Goal: Task Accomplishment & Management: Use online tool/utility

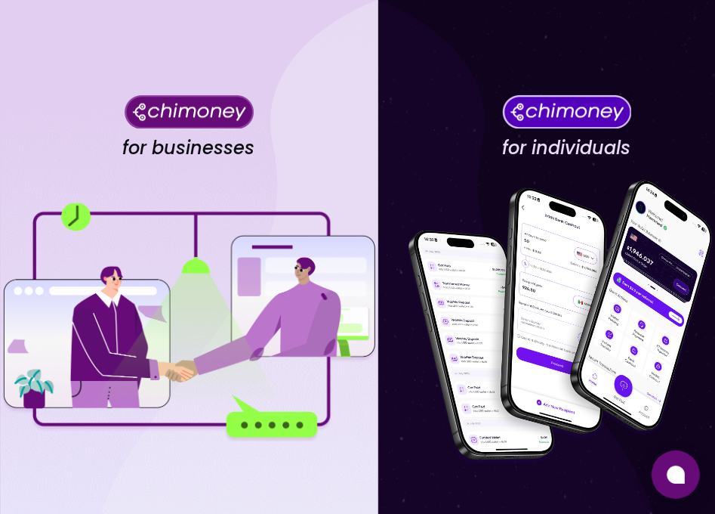
drag, startPoint x: 241, startPoint y: 322, endPoint x: 214, endPoint y: 344, distance: 34.9
click at [239, 323] on img at bounding box center [189, 322] width 378 height 238
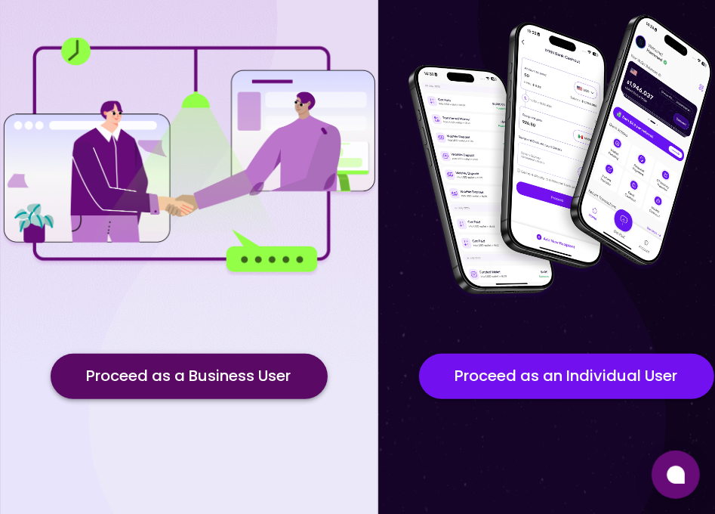
scroll to position [169, 0]
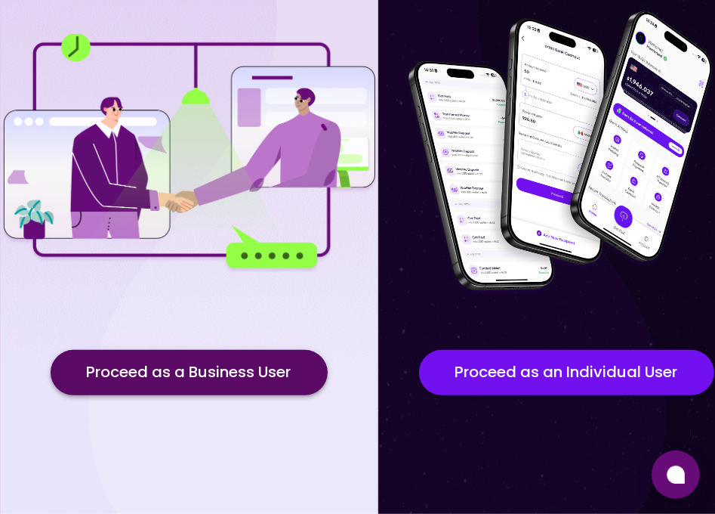
click at [205, 368] on button "Proceed as a Business User" at bounding box center [189, 372] width 277 height 45
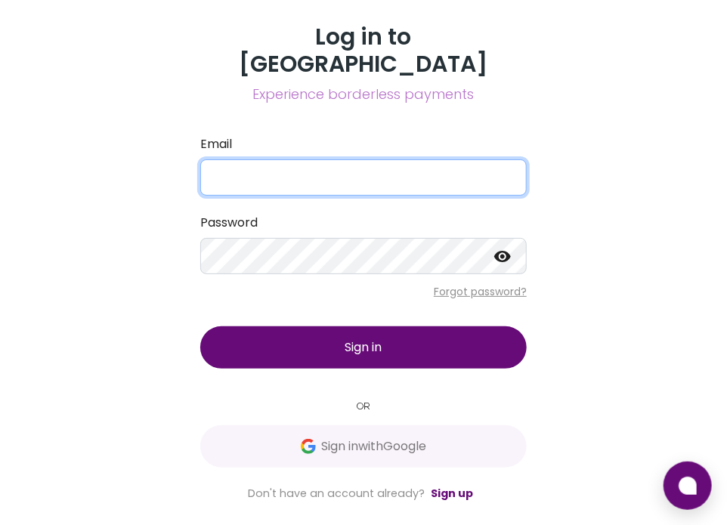
type input "mariamyusuff0000@gmail.com"
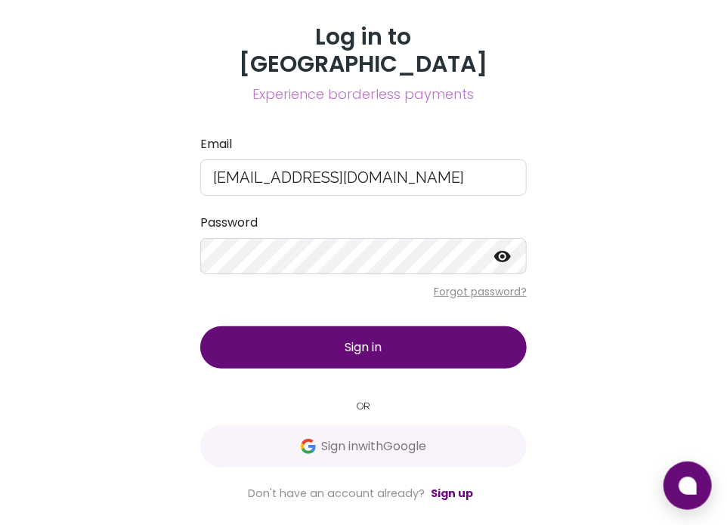
click at [435, 341] on button "Sign in" at bounding box center [363, 347] width 326 height 42
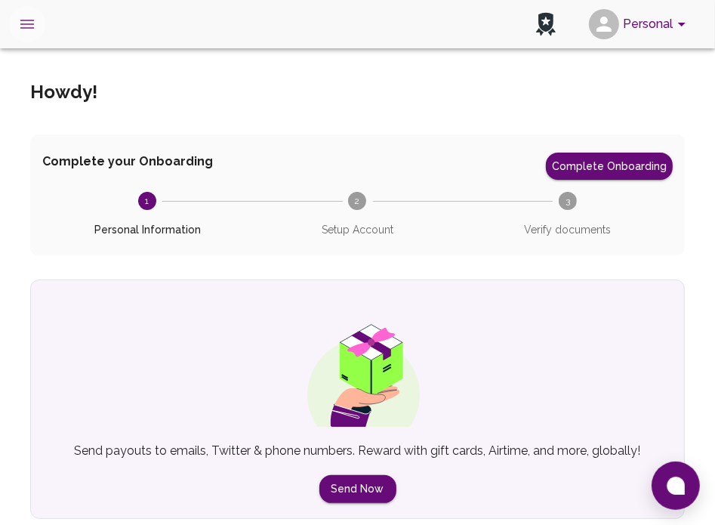
click at [19, 29] on icon "open drawer" at bounding box center [27, 24] width 18 height 18
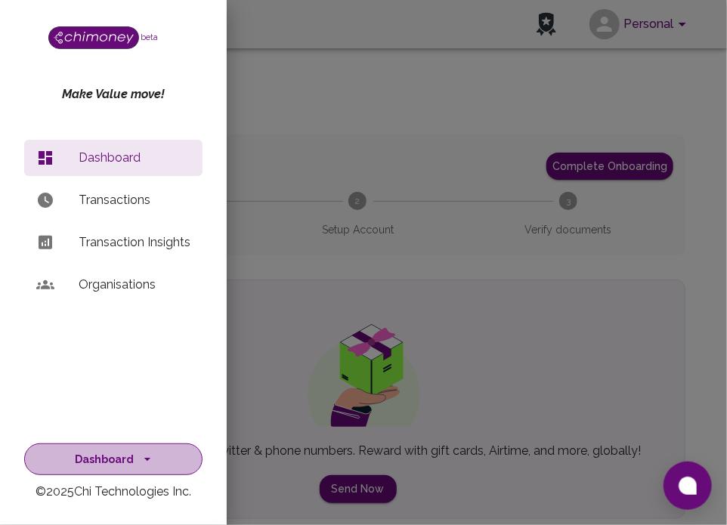
click at [127, 460] on button "Dashboard" at bounding box center [113, 459] width 178 height 32
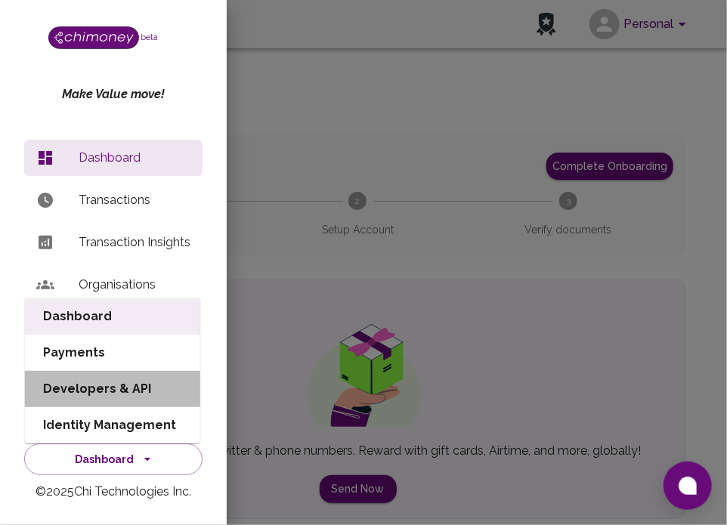
click at [134, 392] on li "Developers & API" at bounding box center [112, 389] width 175 height 36
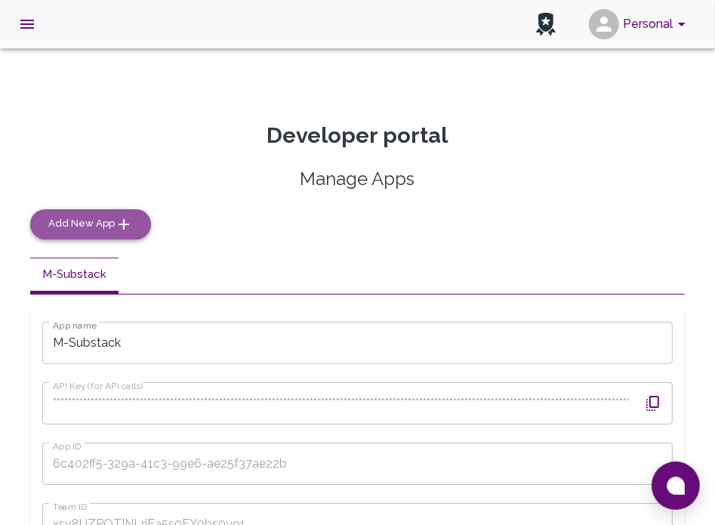
click at [115, 228] on icon "button" at bounding box center [124, 224] width 18 height 18
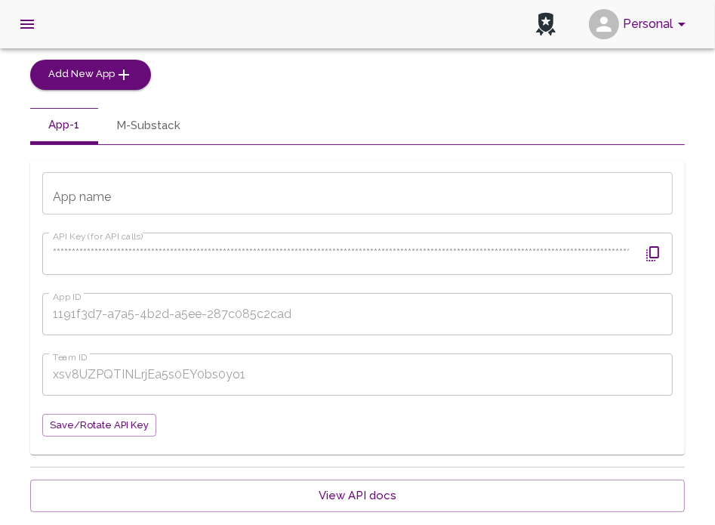
scroll to position [151, 0]
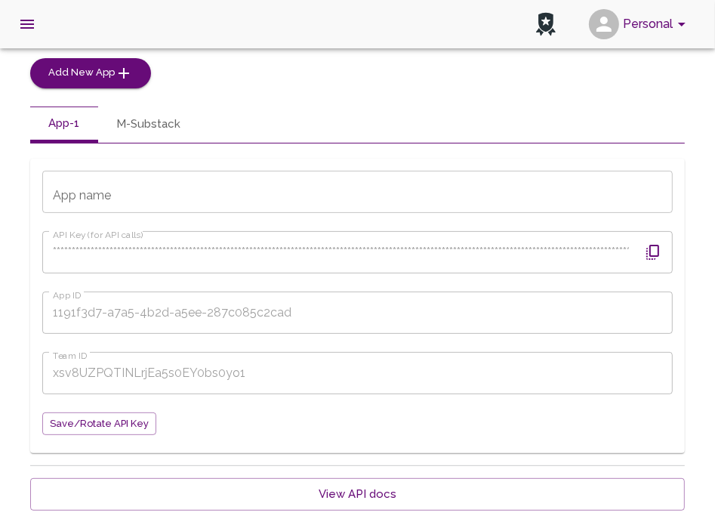
click at [127, 200] on input "App name" at bounding box center [357, 192] width 631 height 42
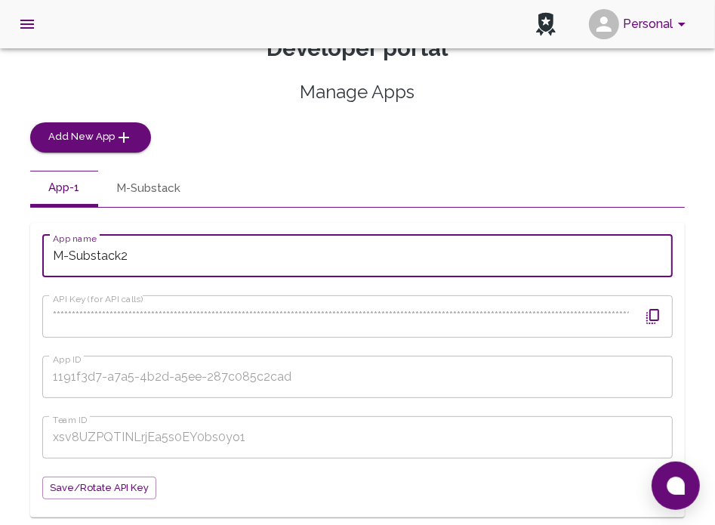
scroll to position [69, 0]
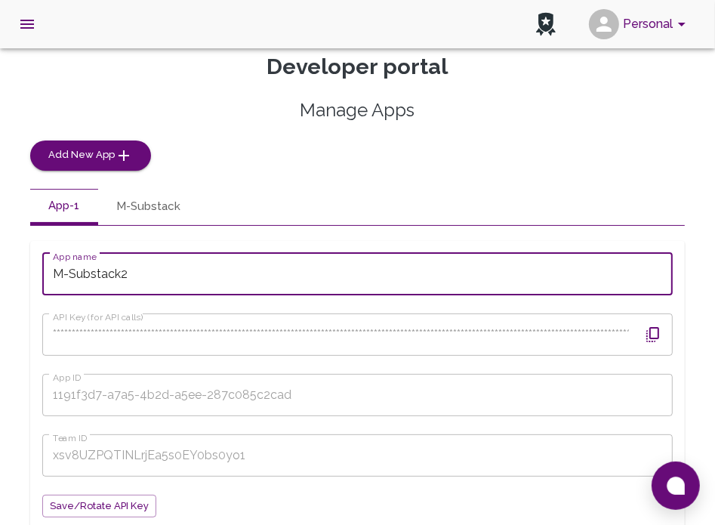
type input "M-Substack2"
click at [653, 333] on icon "button" at bounding box center [653, 335] width 18 height 18
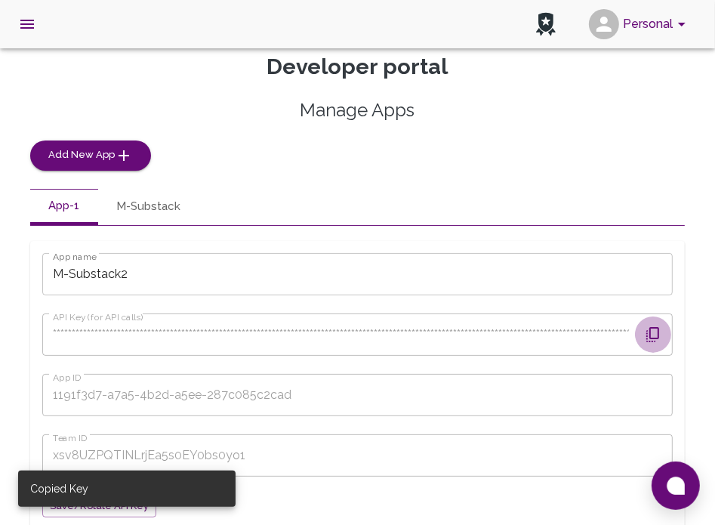
click at [649, 332] on icon "button" at bounding box center [653, 335] width 18 height 18
